Goal: Transaction & Acquisition: Obtain resource

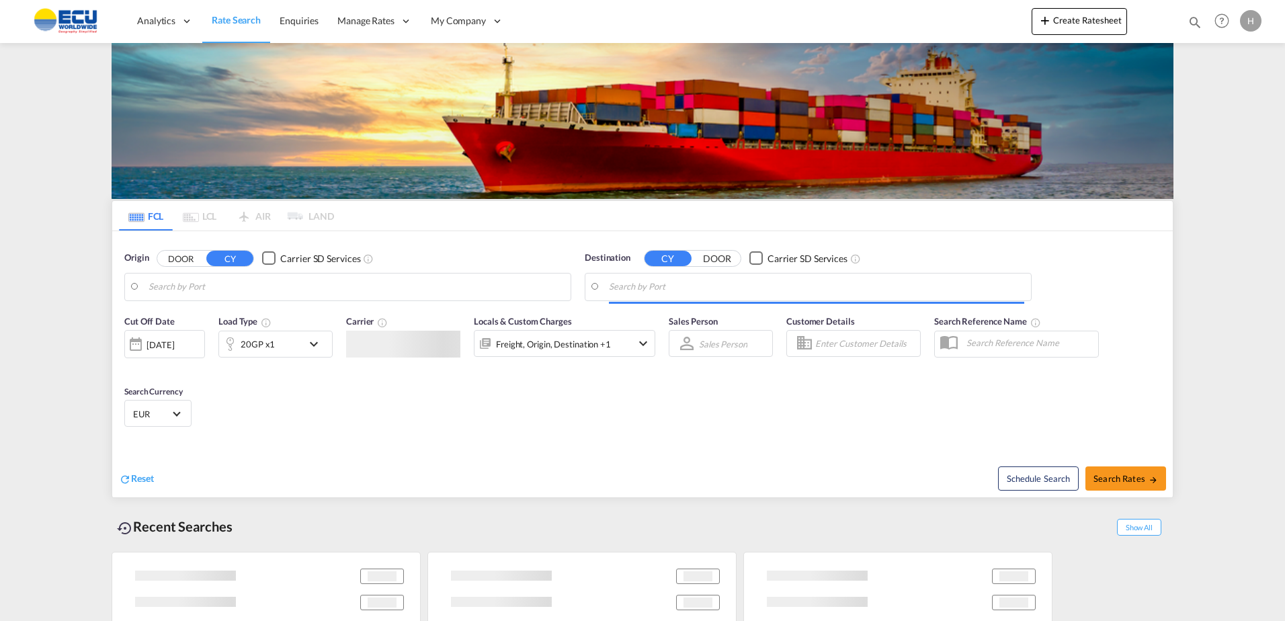
type input "Fos-[GEOGRAPHIC_DATA], [GEOGRAPHIC_DATA]"
type input "Xiamen Pt, CNXMG"
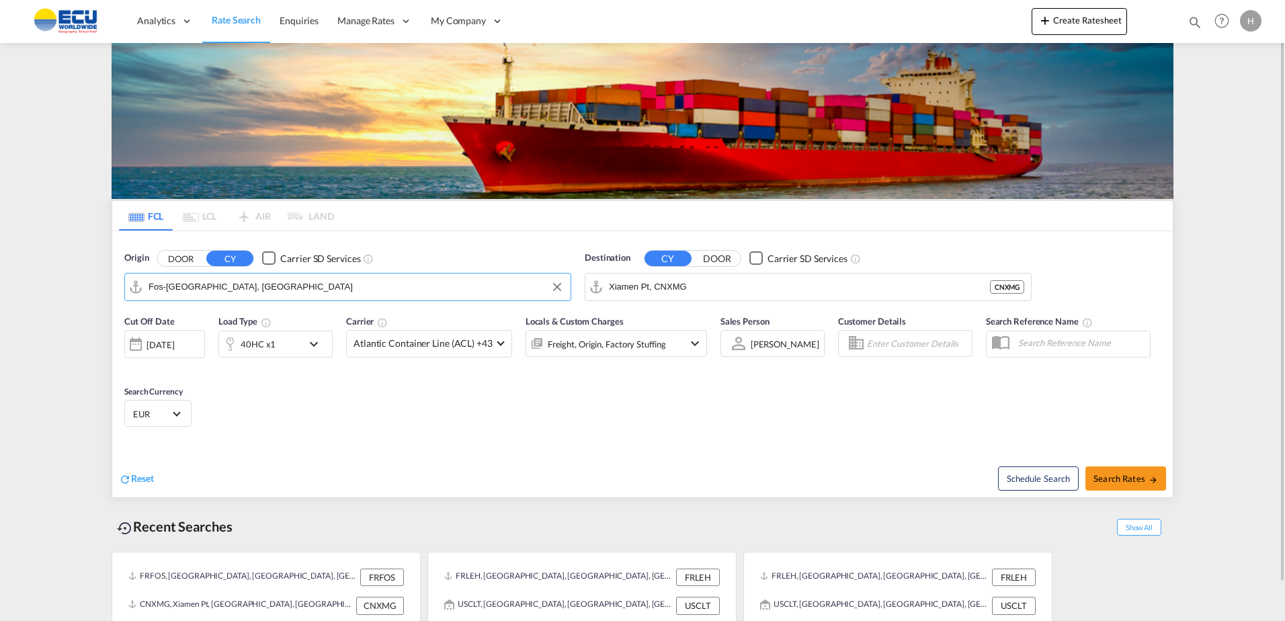
click at [397, 293] on input "Fos-[GEOGRAPHIC_DATA], [GEOGRAPHIC_DATA]" at bounding box center [356, 287] width 415 height 20
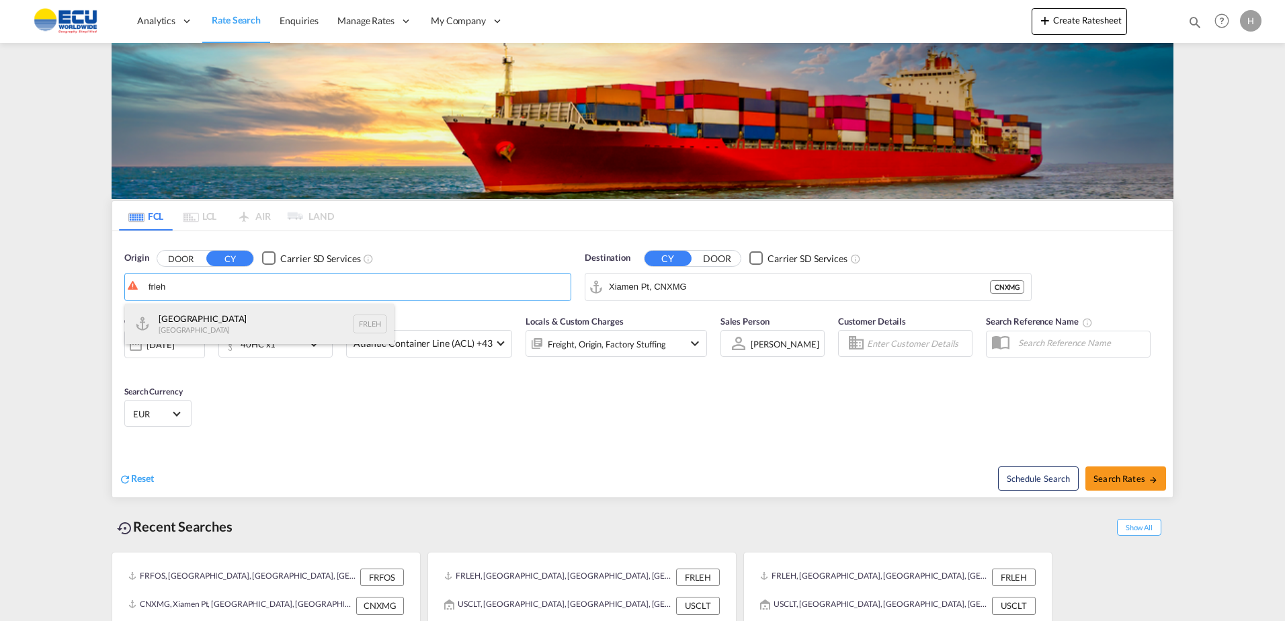
click at [238, 325] on div "Le Havre [GEOGRAPHIC_DATA] FRLEH" at bounding box center [259, 324] width 269 height 40
type input "[GEOGRAPHIC_DATA], [GEOGRAPHIC_DATA]"
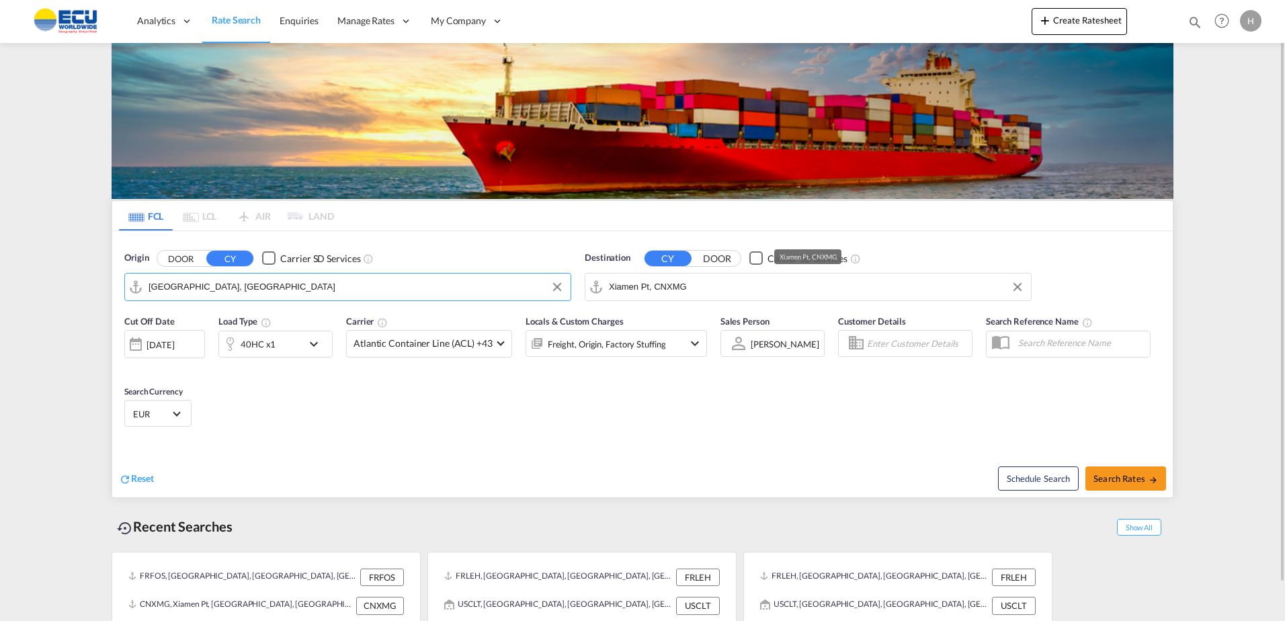
click at [723, 288] on input "Xiamen Pt, CNXMG" at bounding box center [816, 287] width 415 height 20
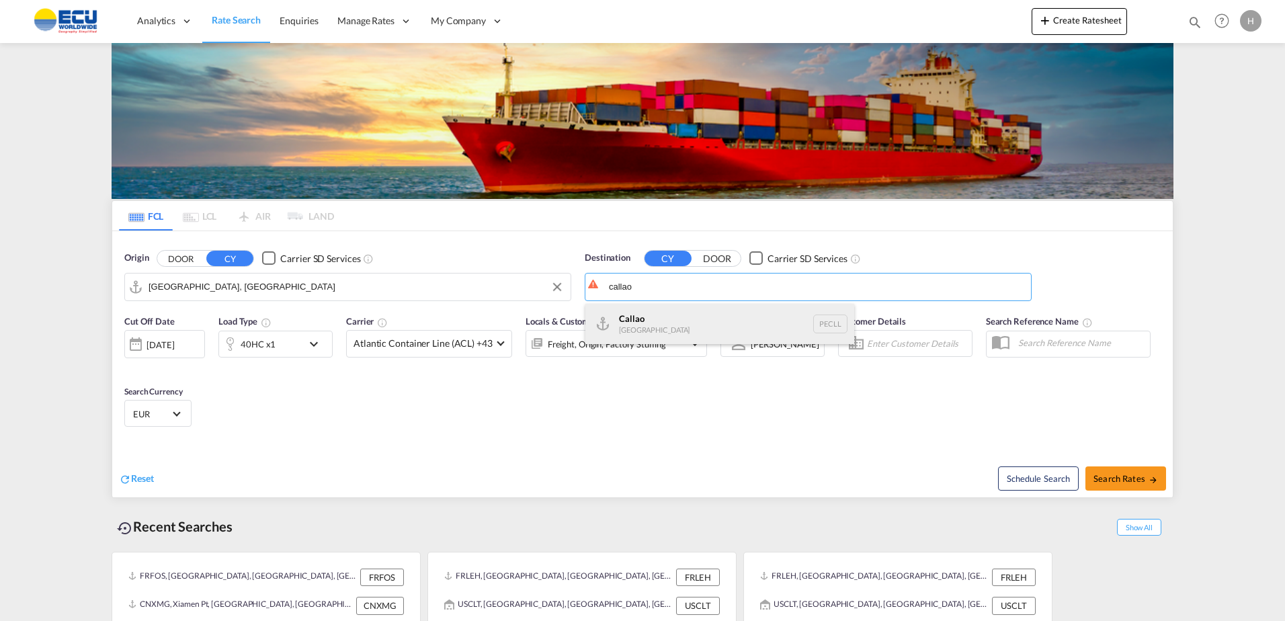
click at [660, 320] on div "Callao [GEOGRAPHIC_DATA] PECLL" at bounding box center [720, 324] width 269 height 40
type input "Callao, PECLL"
click at [417, 350] on span "Atlantic Container Line (ACL) +43" at bounding box center [423, 343] width 139 height 13
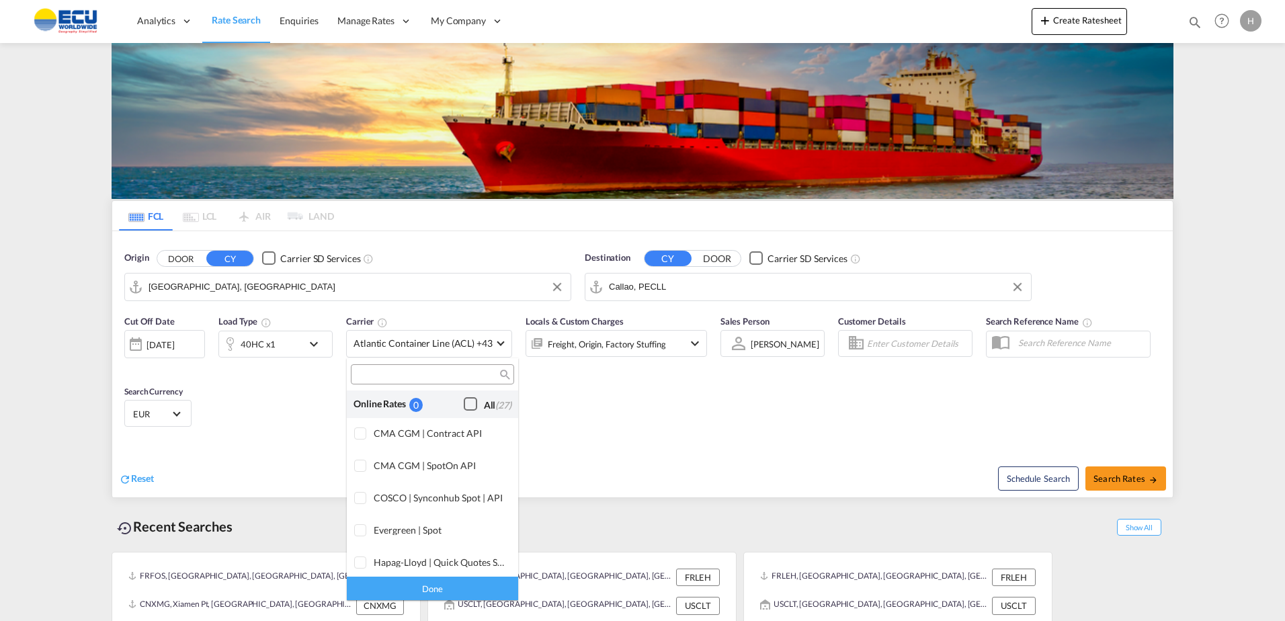
click at [464, 406] on div "Checkbox No Ink" at bounding box center [470, 403] width 13 height 13
click at [461, 578] on div "Done" at bounding box center [432, 589] width 171 height 24
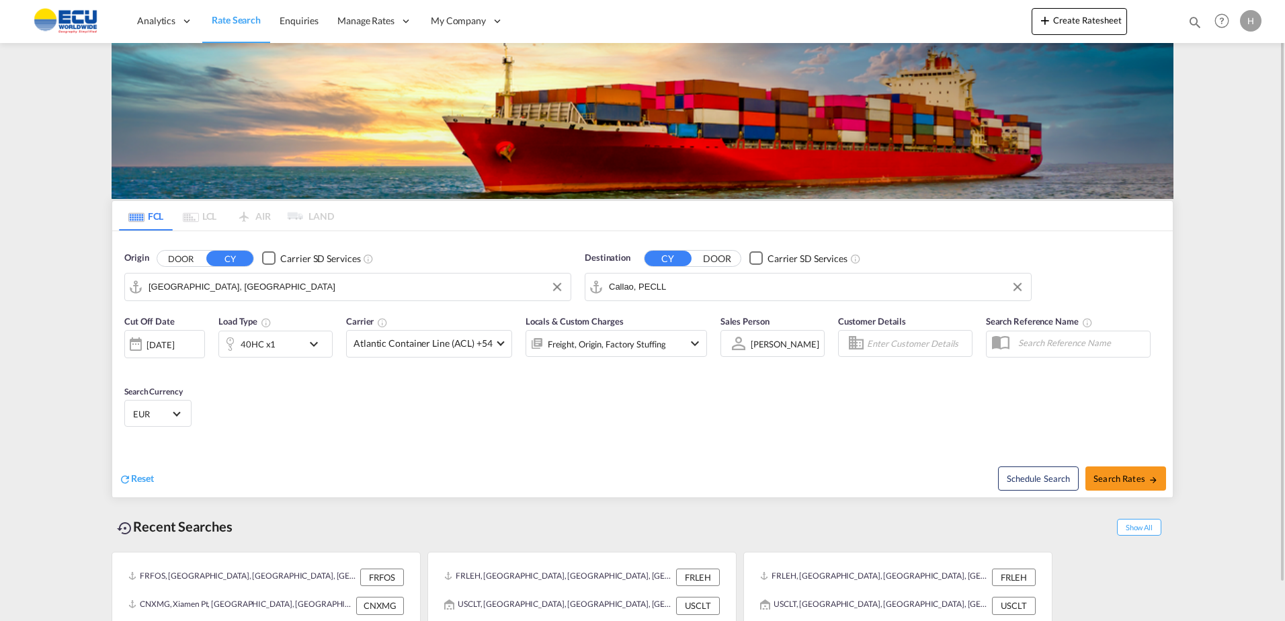
click at [290, 340] on div "40HC x1" at bounding box center [260, 344] width 83 height 27
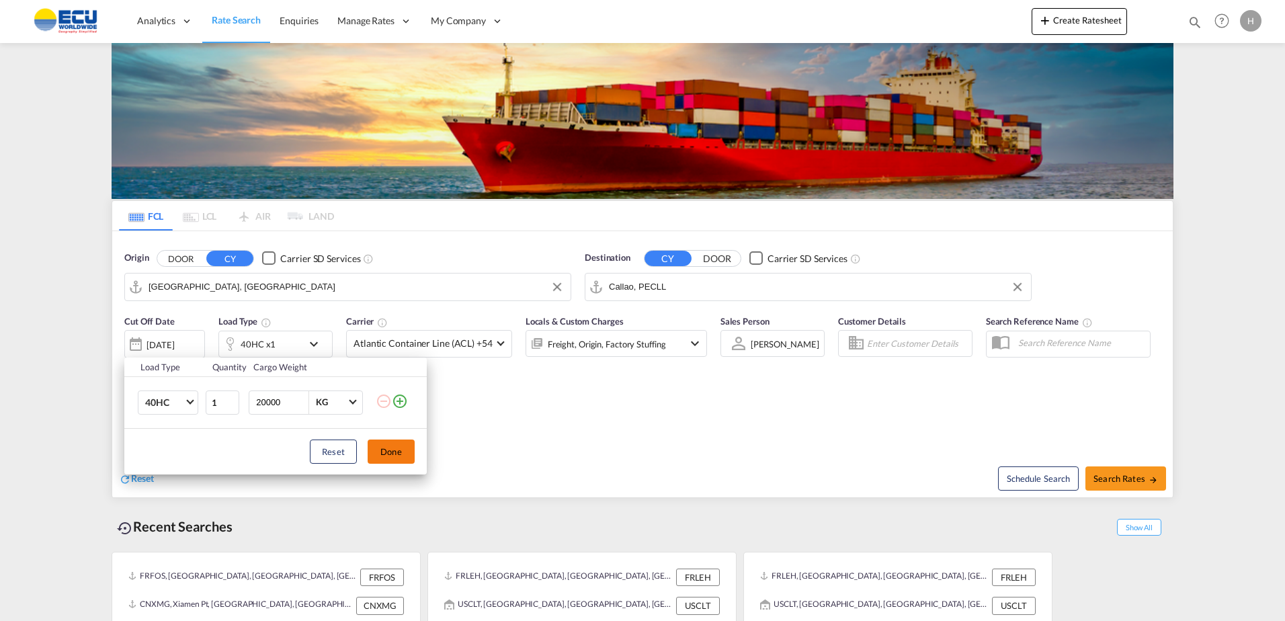
click at [391, 454] on button "Done" at bounding box center [391, 452] width 47 height 24
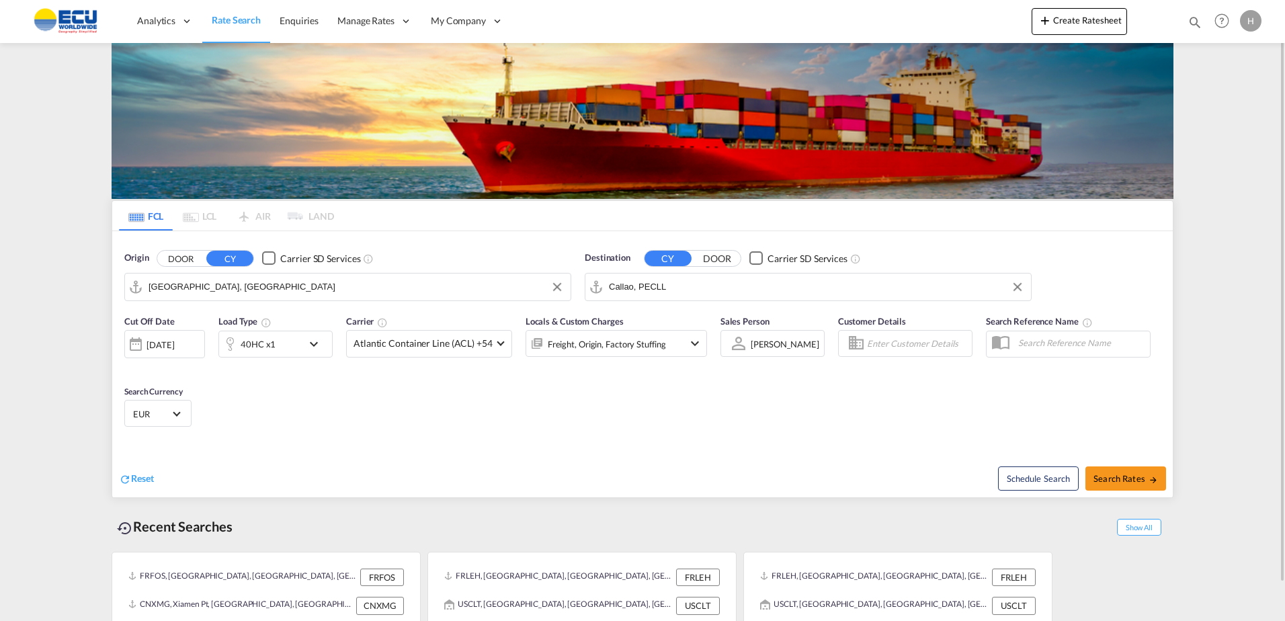
click at [649, 348] on div "Freight, Origin, Factory Stuffing" at bounding box center [607, 344] width 118 height 19
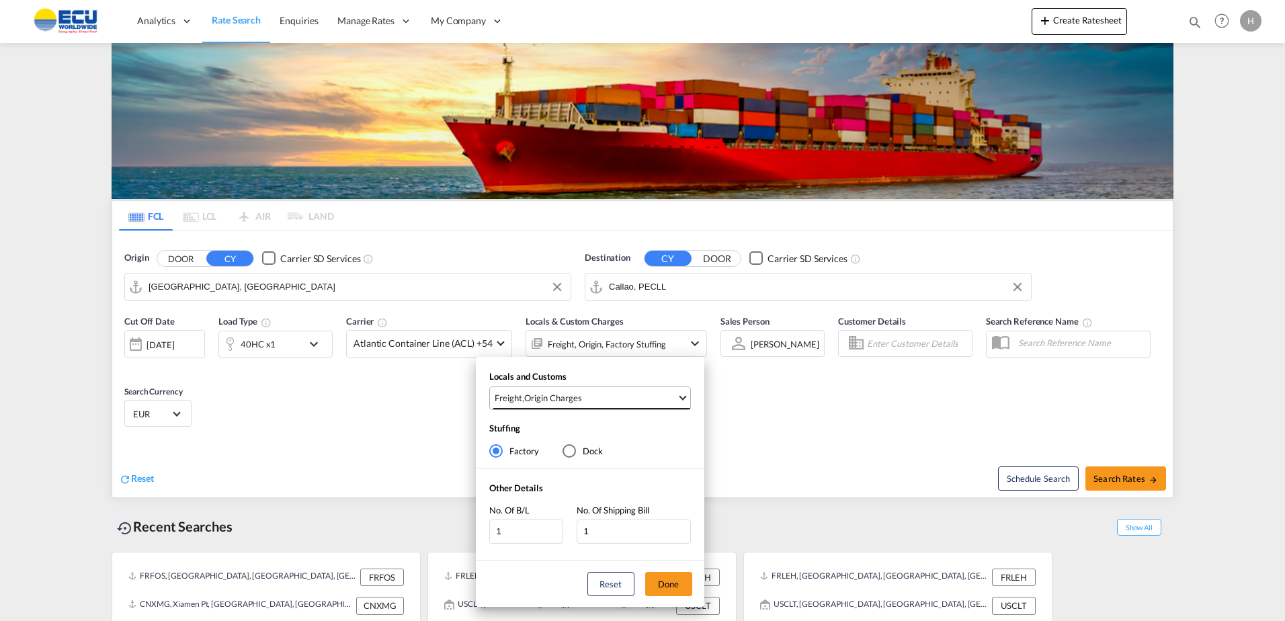
click at [659, 387] on md-select-value "Freight , Origin Charges" at bounding box center [591, 398] width 197 height 22
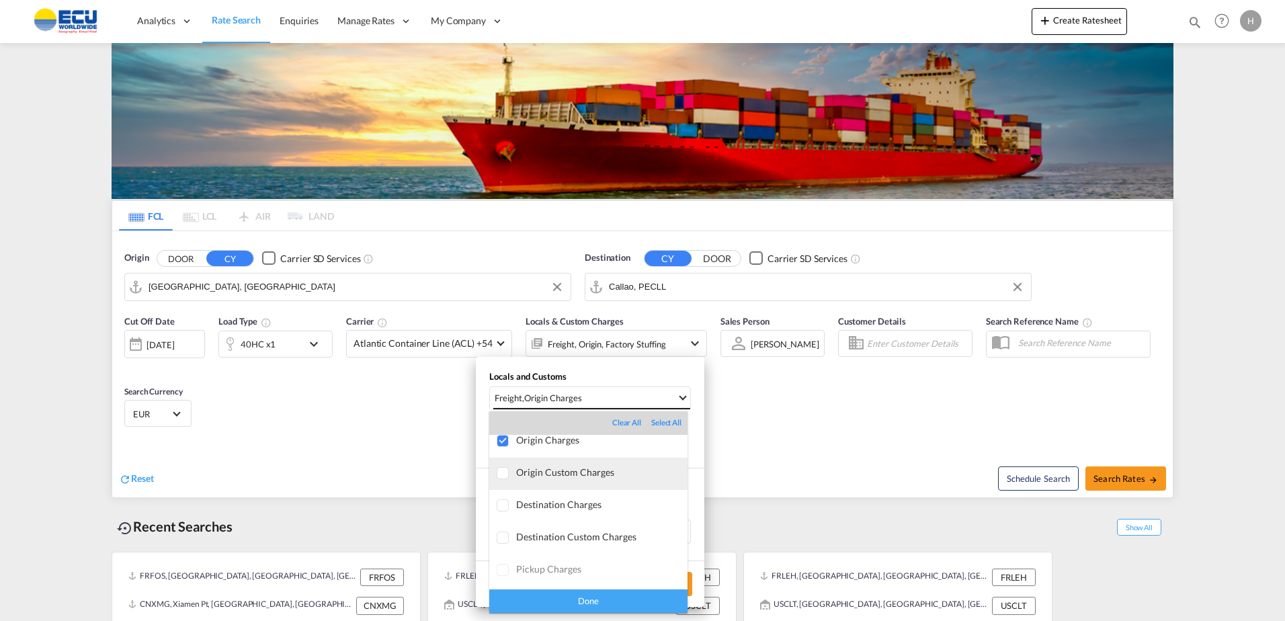
scroll to position [71, 0]
click at [896, 436] on md-backdrop at bounding box center [642, 310] width 1285 height 621
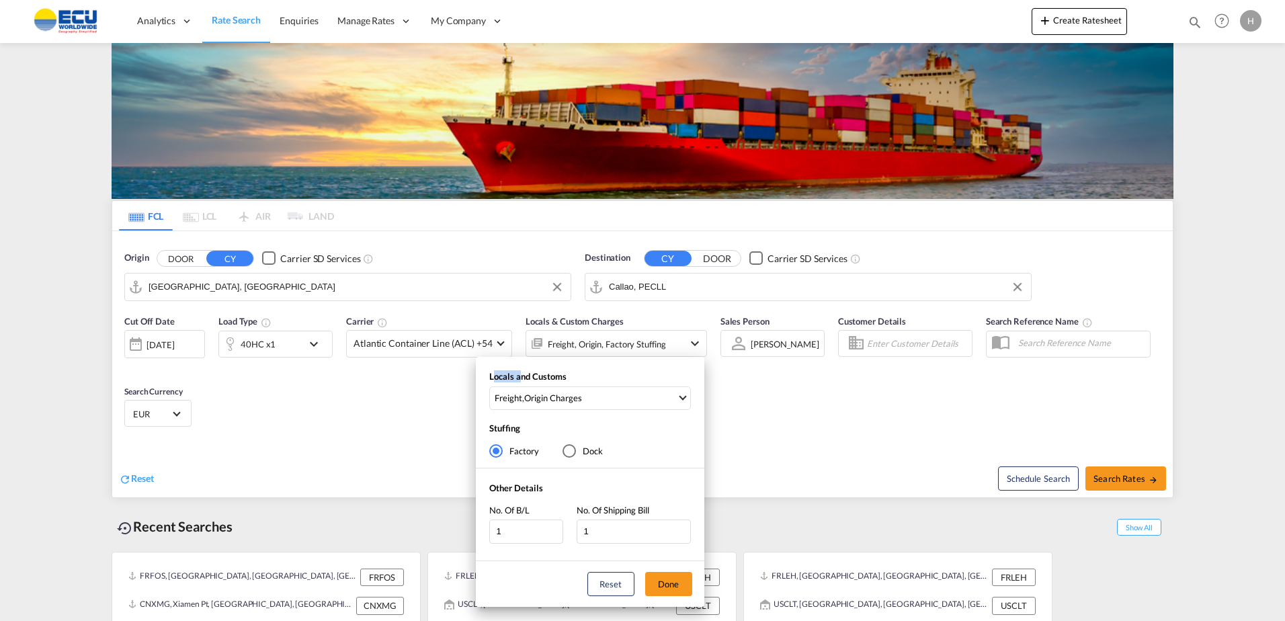
click at [897, 434] on div "Locals and Customs Freight , Origin Charges Stuffing Factory Dock Other Details…" at bounding box center [642, 310] width 1285 height 621
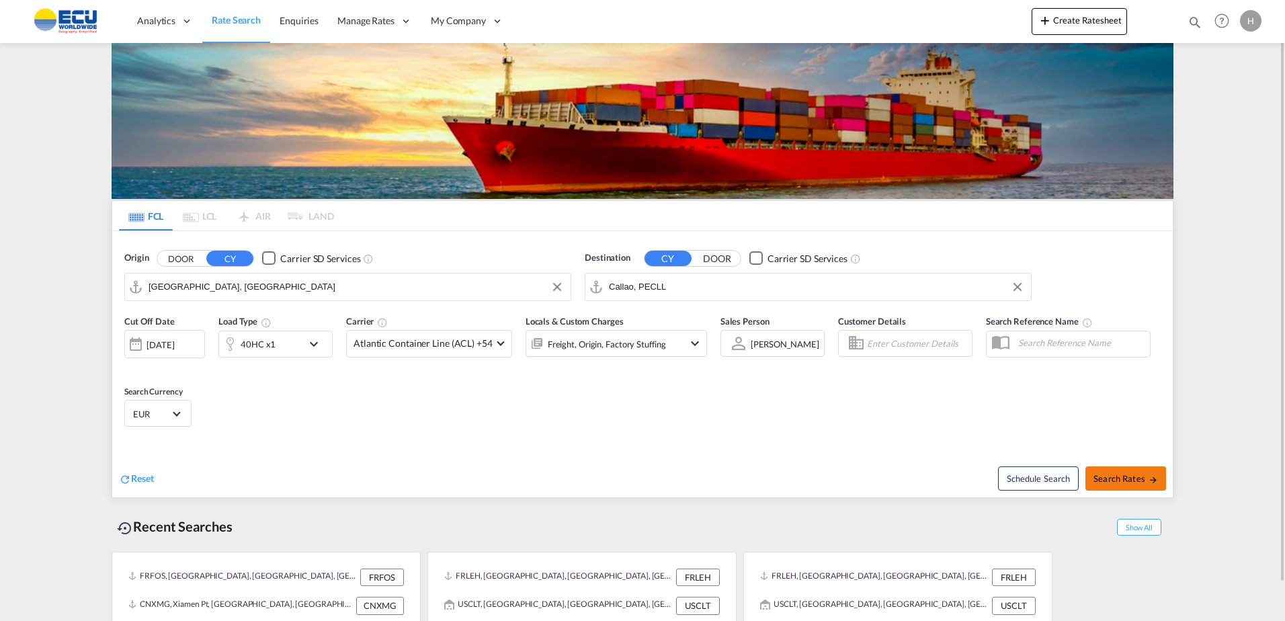
click at [1142, 479] on span "Search Rates" at bounding box center [1126, 478] width 65 height 11
type input "FRLEH to PECLL / [DATE]"
